Goal: Task Accomplishment & Management: Manage account settings

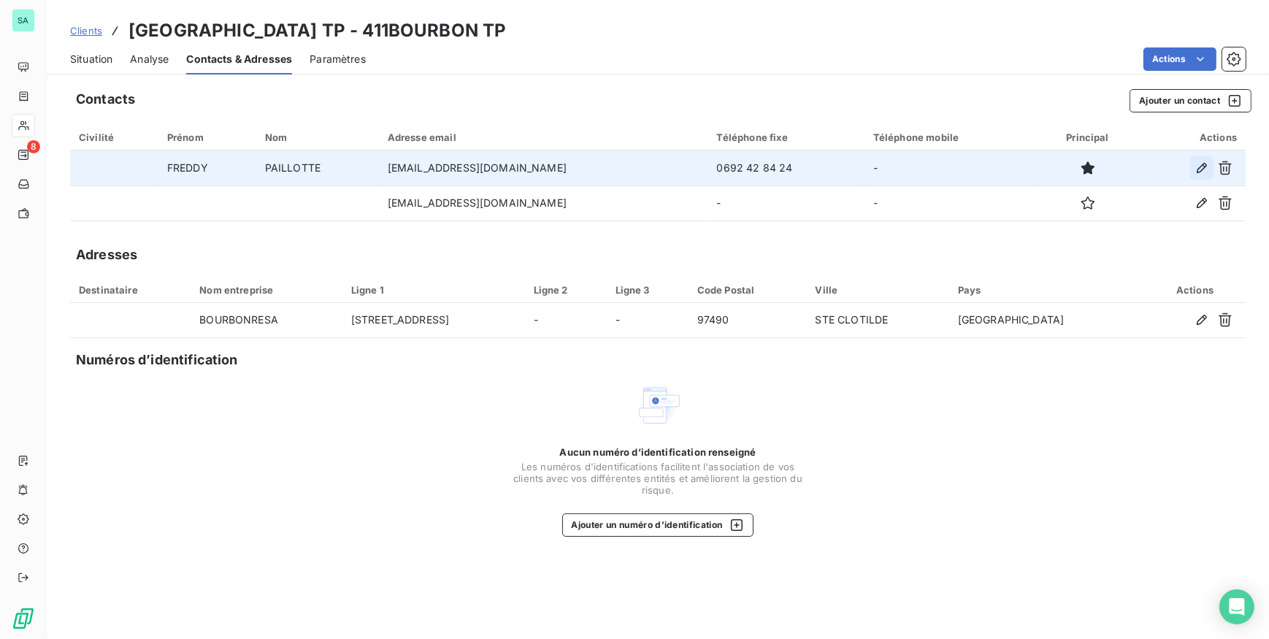
click at [1200, 167] on icon "button" at bounding box center [1202, 168] width 10 height 10
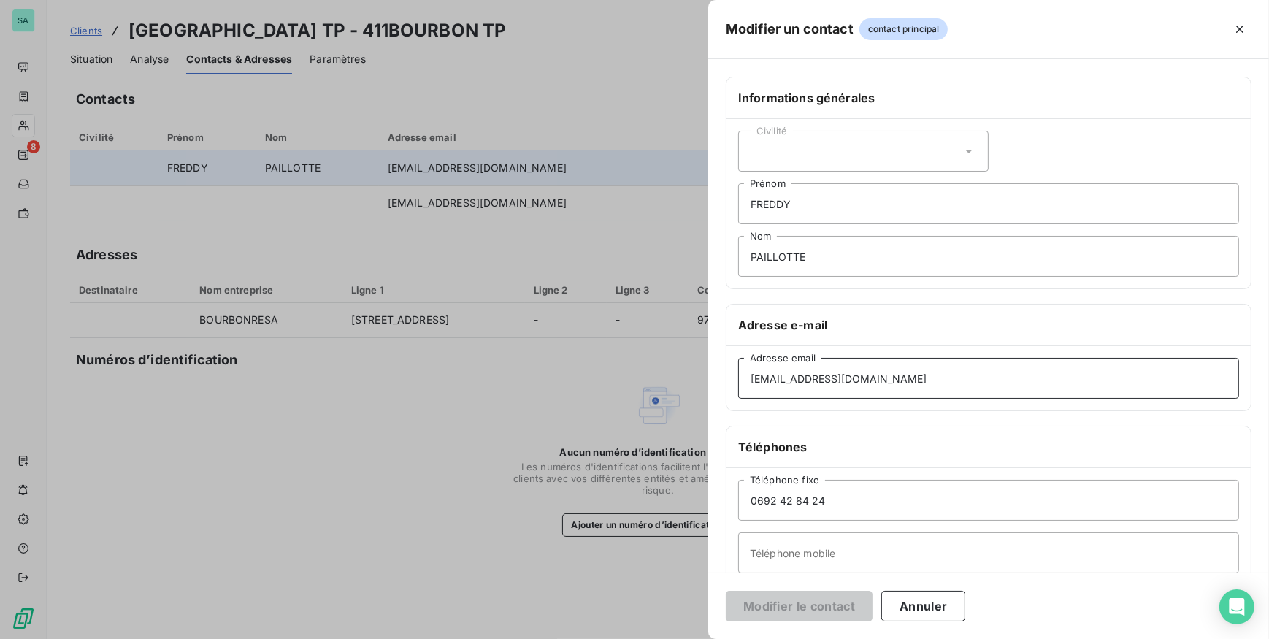
click at [913, 383] on input "[EMAIL_ADDRESS][DOMAIN_NAME]" at bounding box center [988, 378] width 501 height 41
drag, startPoint x: 913, startPoint y: 383, endPoint x: 535, endPoint y: 380, distance: 379.0
click at [535, 638] on div "Modifier un contact contact principal Informations générales Civilité [PERSON_N…" at bounding box center [634, 639] width 1269 height 0
paste input "[EMAIL_ADDRESS][DOMAIN_NAME]"
type input "[EMAIL_ADDRESS][DOMAIN_NAME]"
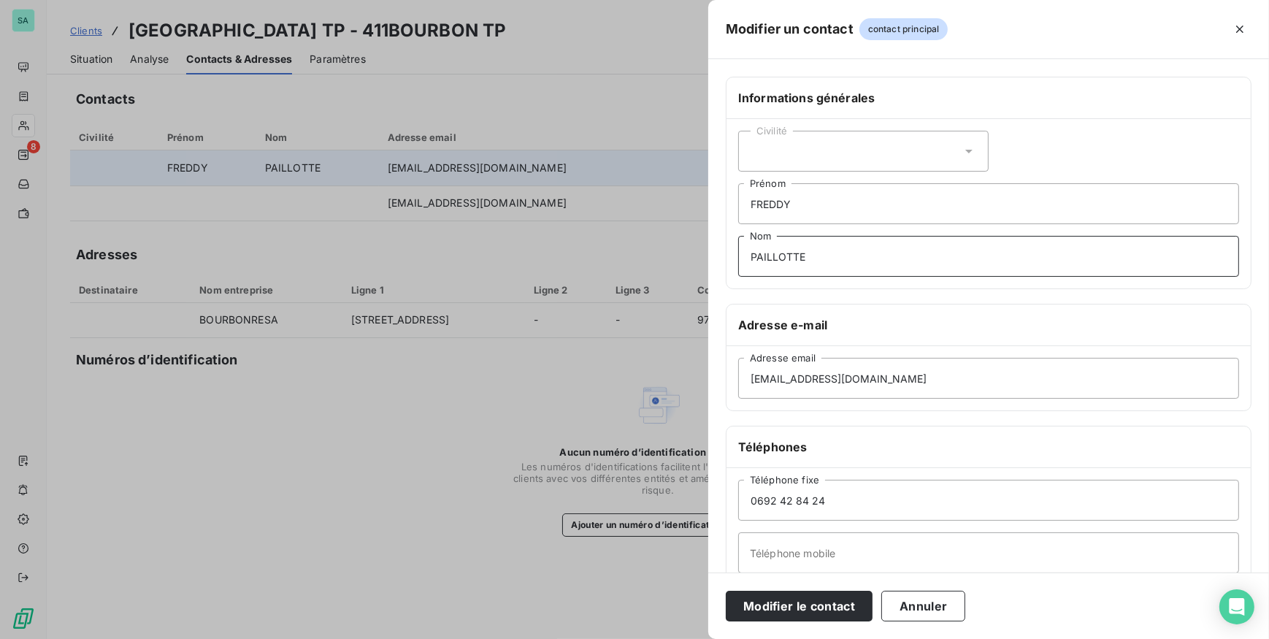
drag, startPoint x: 859, startPoint y: 263, endPoint x: 761, endPoint y: 245, distance: 99.5
click at [761, 245] on input "PAILLOTTE" at bounding box center [988, 256] width 501 height 41
click at [851, 263] on input "PAILLOTTE" at bounding box center [988, 256] width 501 height 41
drag, startPoint x: 748, startPoint y: 253, endPoint x: 735, endPoint y: 250, distance: 14.2
click at [735, 250] on div "Civilité [PERSON_NAME] Nom" at bounding box center [989, 203] width 524 height 169
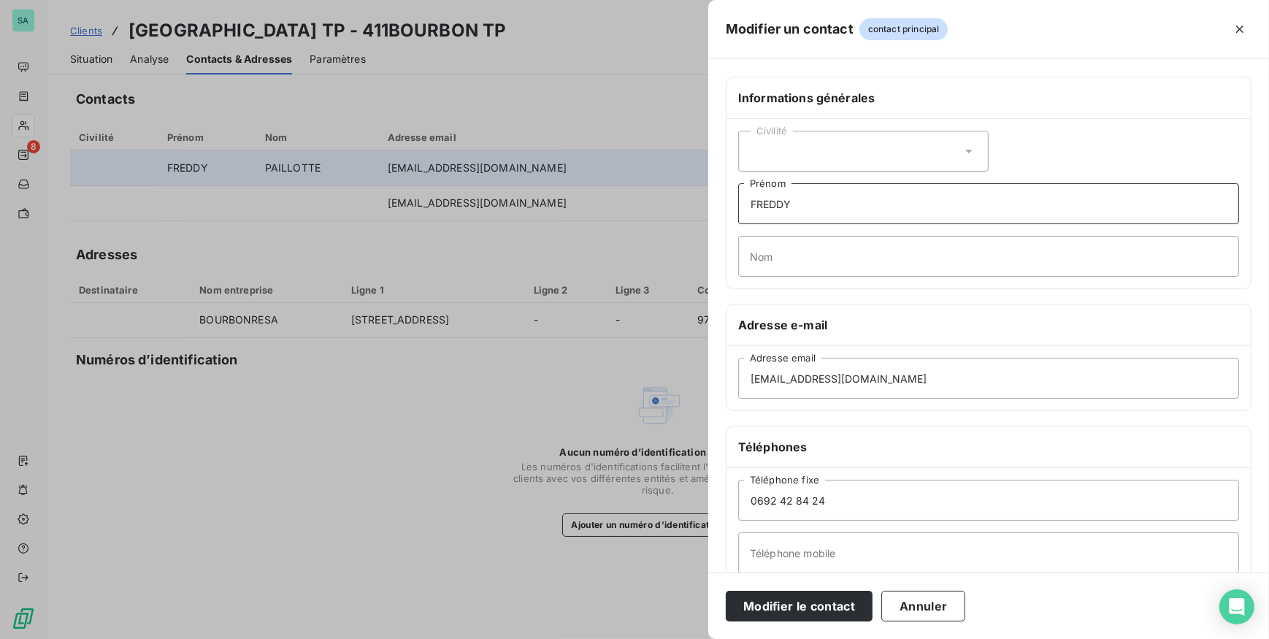
drag, startPoint x: 830, startPoint y: 204, endPoint x: 725, endPoint y: 204, distance: 104.4
click at [726, 204] on div "Informations générales Civilité [PERSON_NAME] Nom" at bounding box center [989, 183] width 526 height 212
click at [962, 150] on icon at bounding box center [969, 151] width 15 height 15
click at [962, 149] on icon at bounding box center [969, 151] width 15 height 15
click at [838, 255] on input "Nom" at bounding box center [988, 256] width 501 height 41
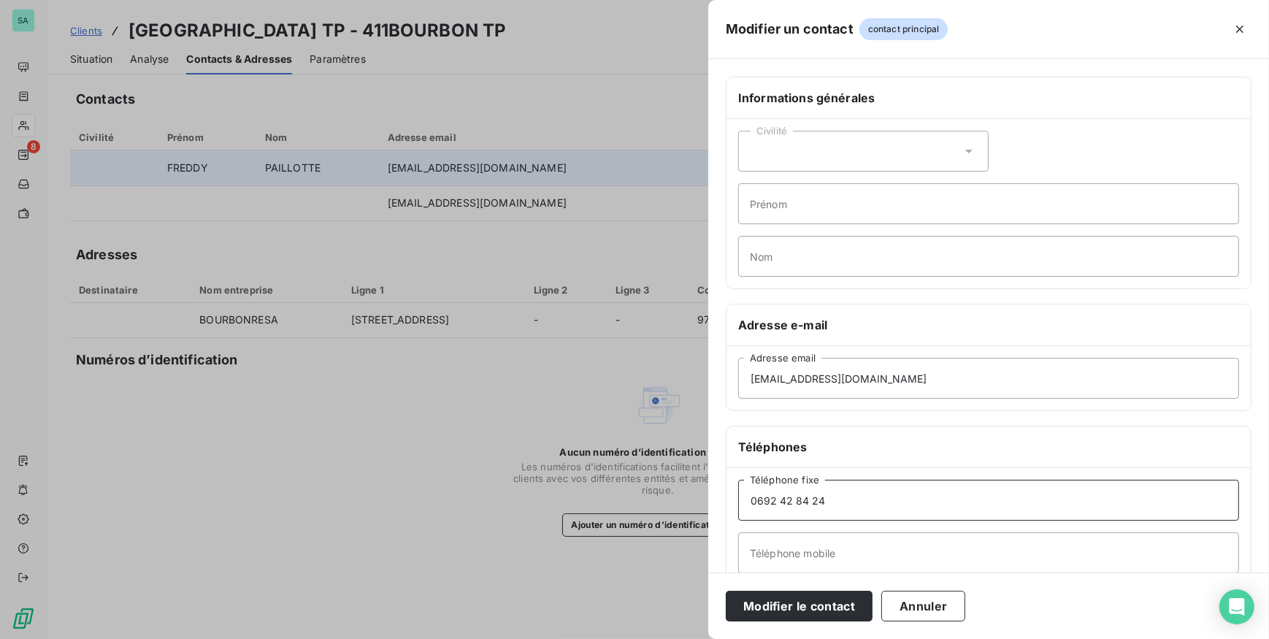
drag, startPoint x: 895, startPoint y: 503, endPoint x: 675, endPoint y: 495, distance: 219.9
click at [675, 638] on div "Modifier un contact contact principal Informations générales Civilité Prénom No…" at bounding box center [634, 639] width 1269 height 0
click at [772, 605] on button "Modifier le contact" at bounding box center [799, 606] width 147 height 31
